Goal: Obtain resource: Obtain resource

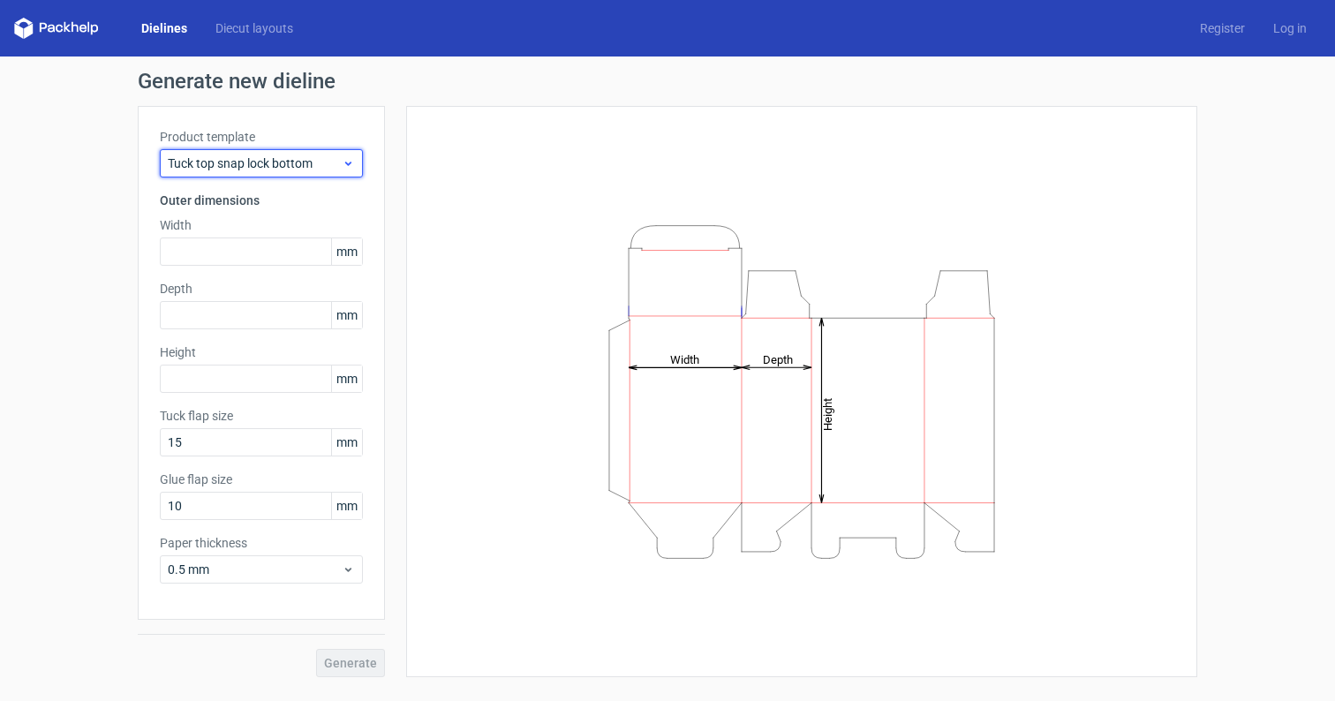
click at [293, 167] on span "Tuck top snap lock bottom" at bounding box center [255, 163] width 174 height 18
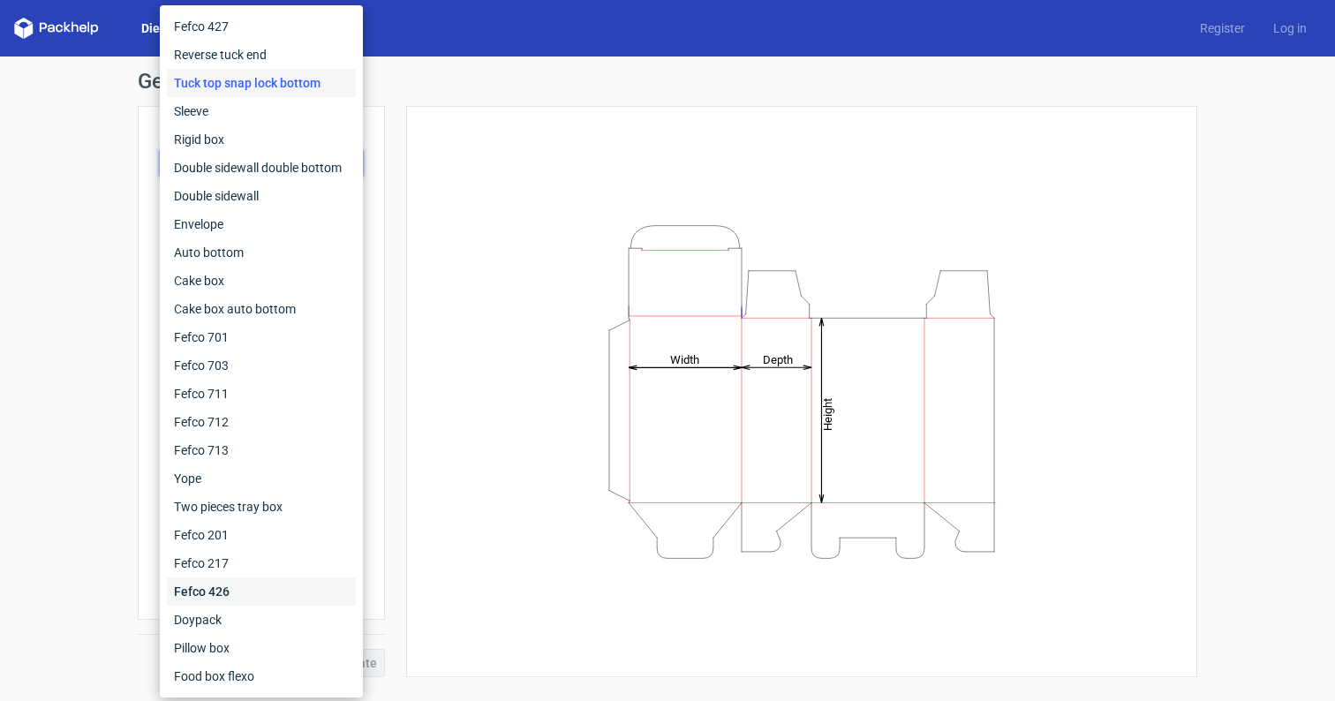
click at [246, 587] on div "Fefco 426" at bounding box center [261, 591] width 189 height 28
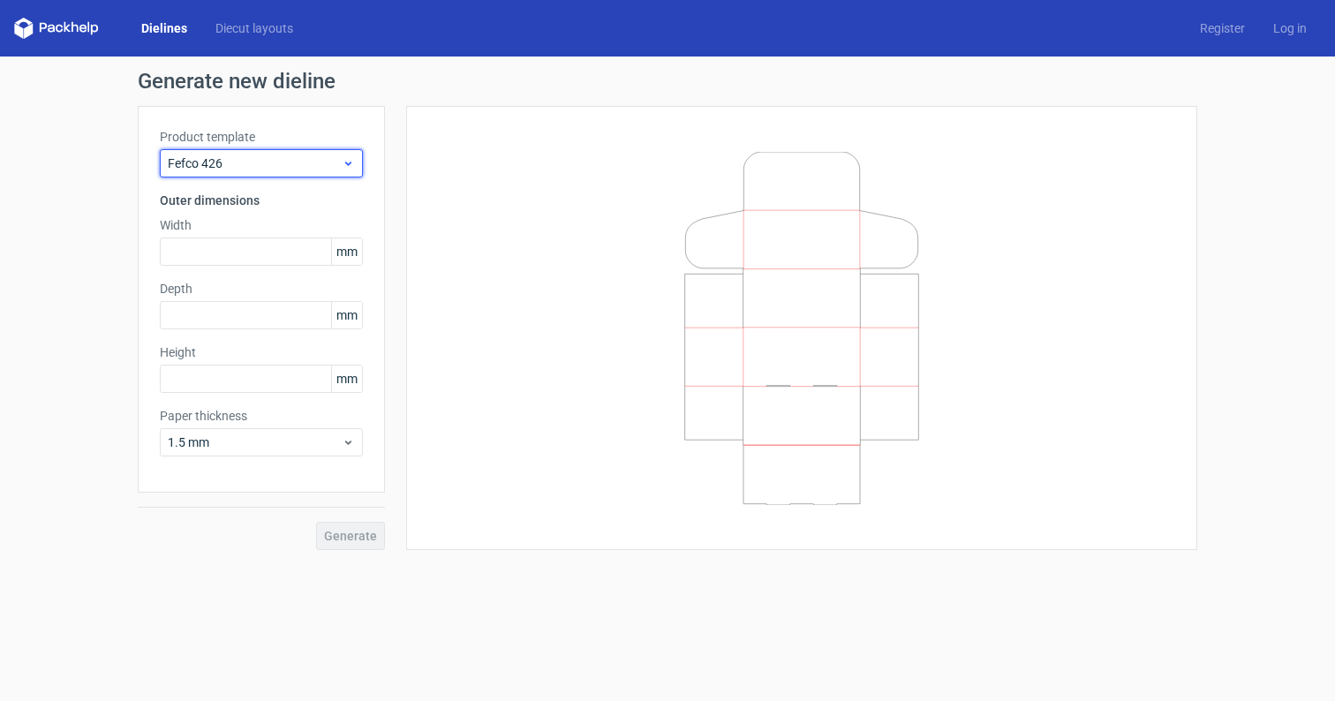
click at [299, 159] on span "Fefco 426" at bounding box center [255, 163] width 174 height 18
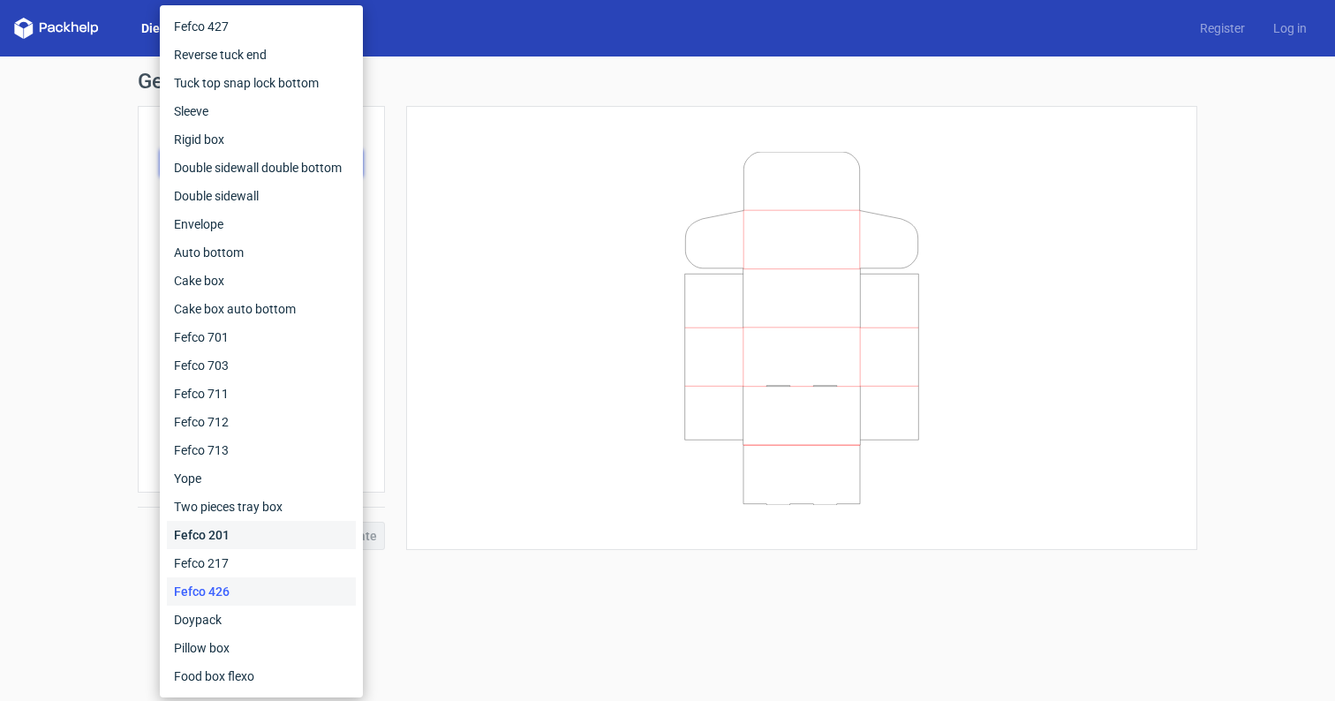
click at [248, 546] on div "Fefco 201" at bounding box center [261, 535] width 189 height 28
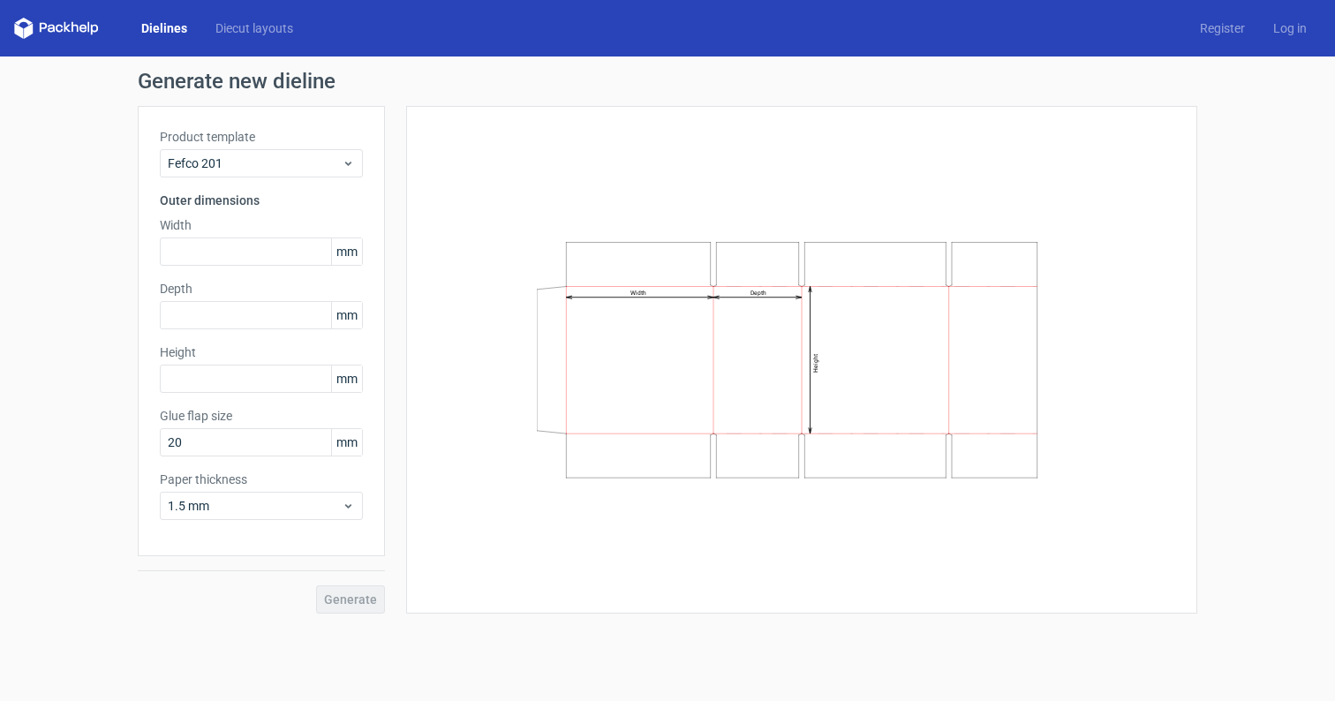
click at [342, 252] on span "mm" at bounding box center [346, 251] width 31 height 26
click at [343, 252] on span "mm" at bounding box center [346, 251] width 31 height 26
